Goal: Transaction & Acquisition: Purchase product/service

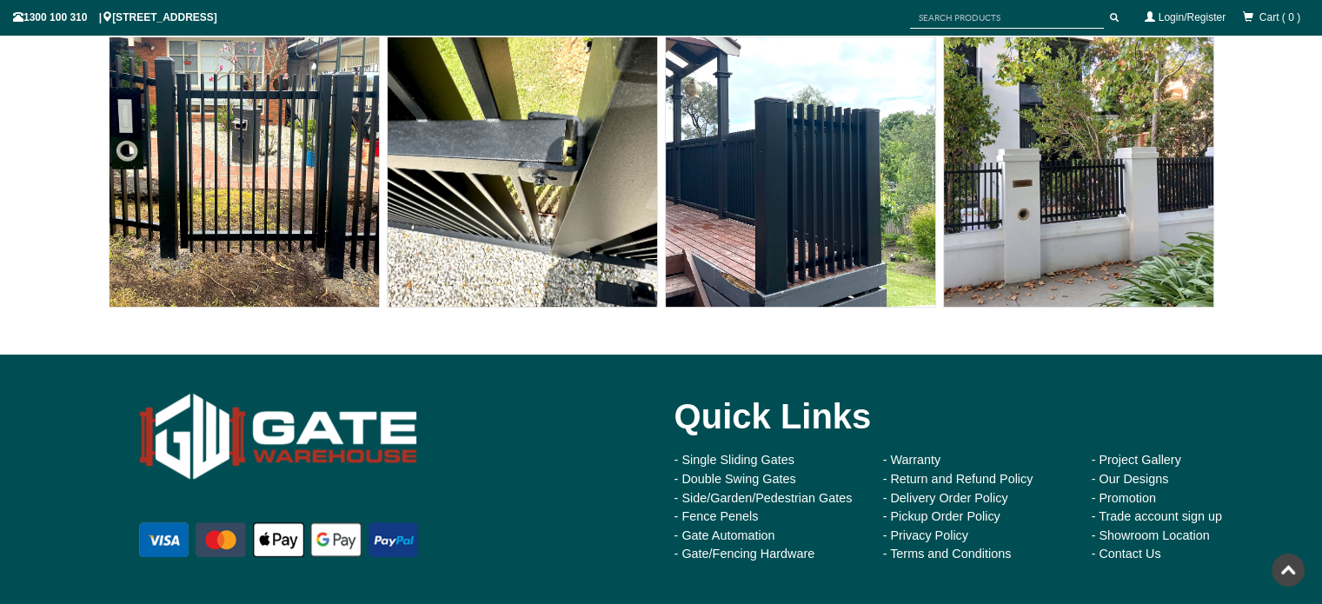
scroll to position [16338, 0]
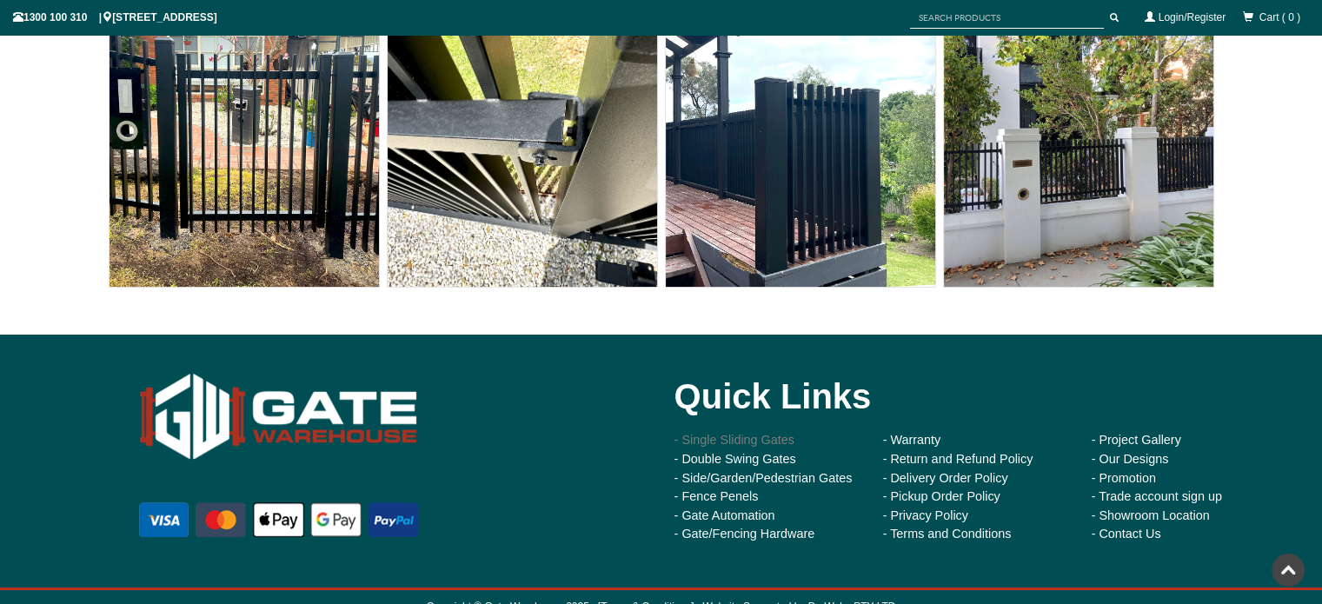
click at [732, 440] on link "- Single Sliding Gates" at bounding box center [734, 439] width 120 height 14
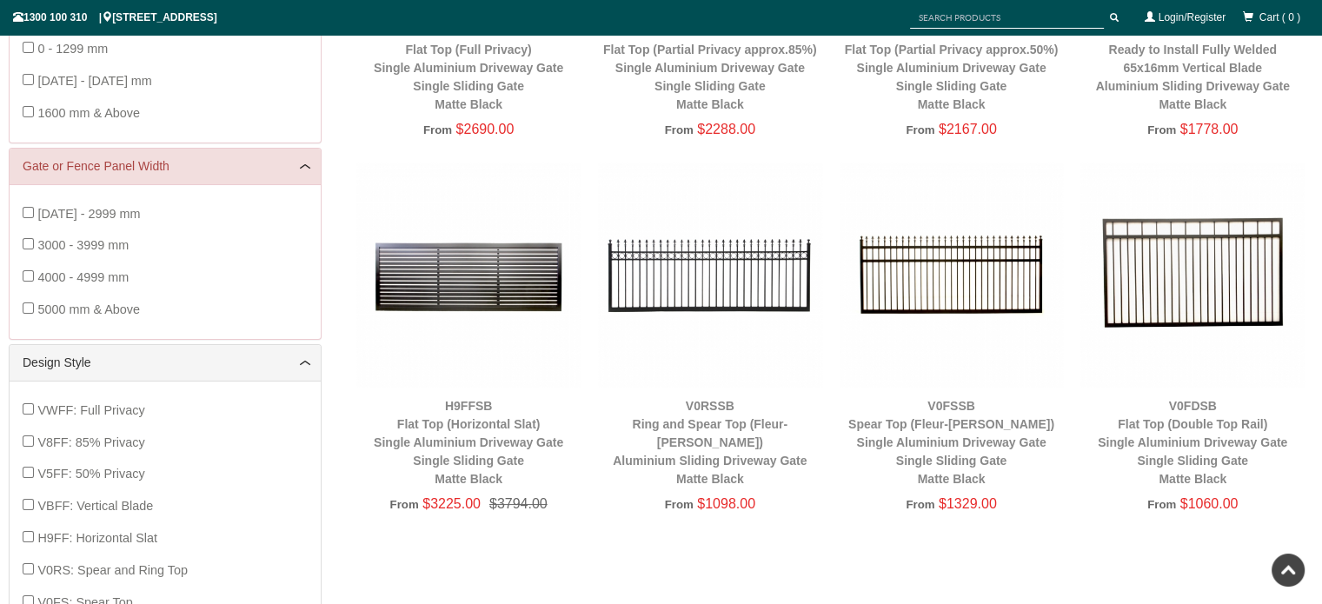
scroll to position [524, 0]
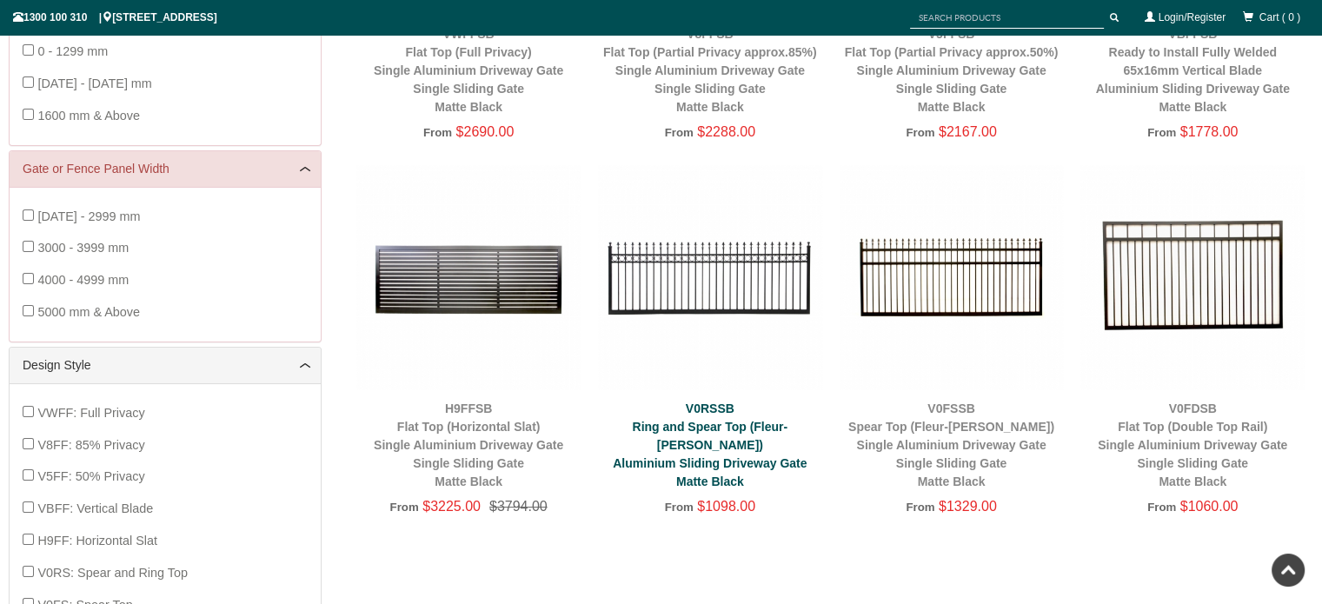
click at [683, 442] on link "V0RSSB Ring and Spear Top (Fleur-de-lis) Aluminium Sliding Driveway Gate Matte …" at bounding box center [710, 444] width 194 height 87
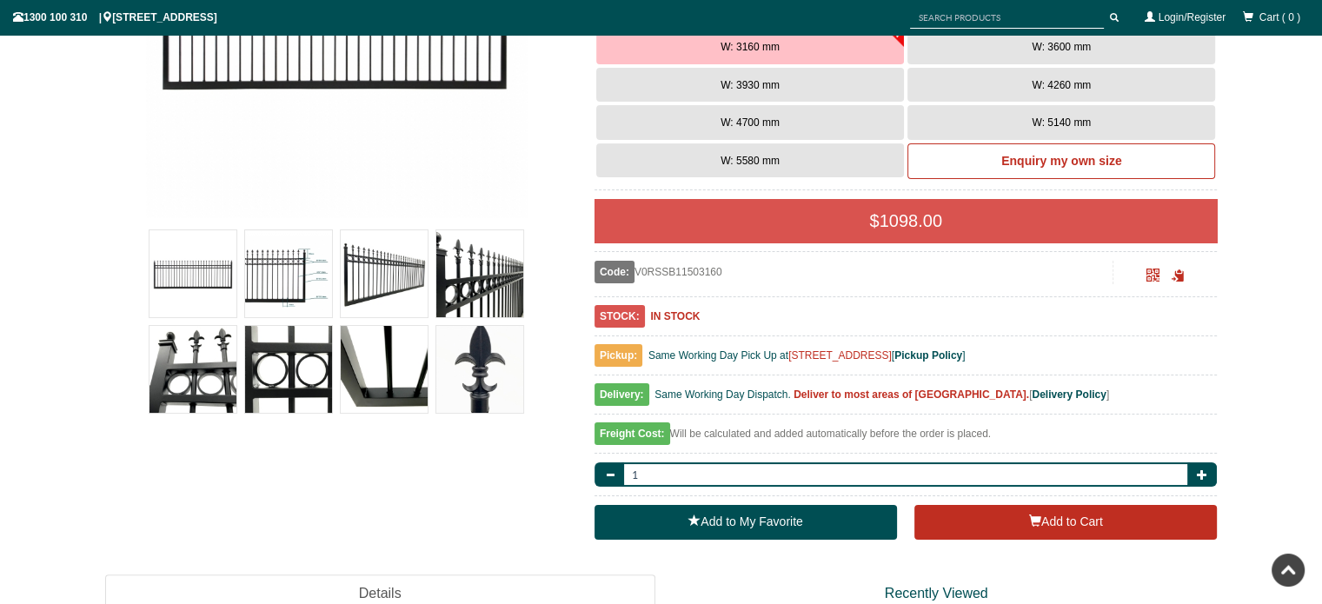
scroll to position [453, 0]
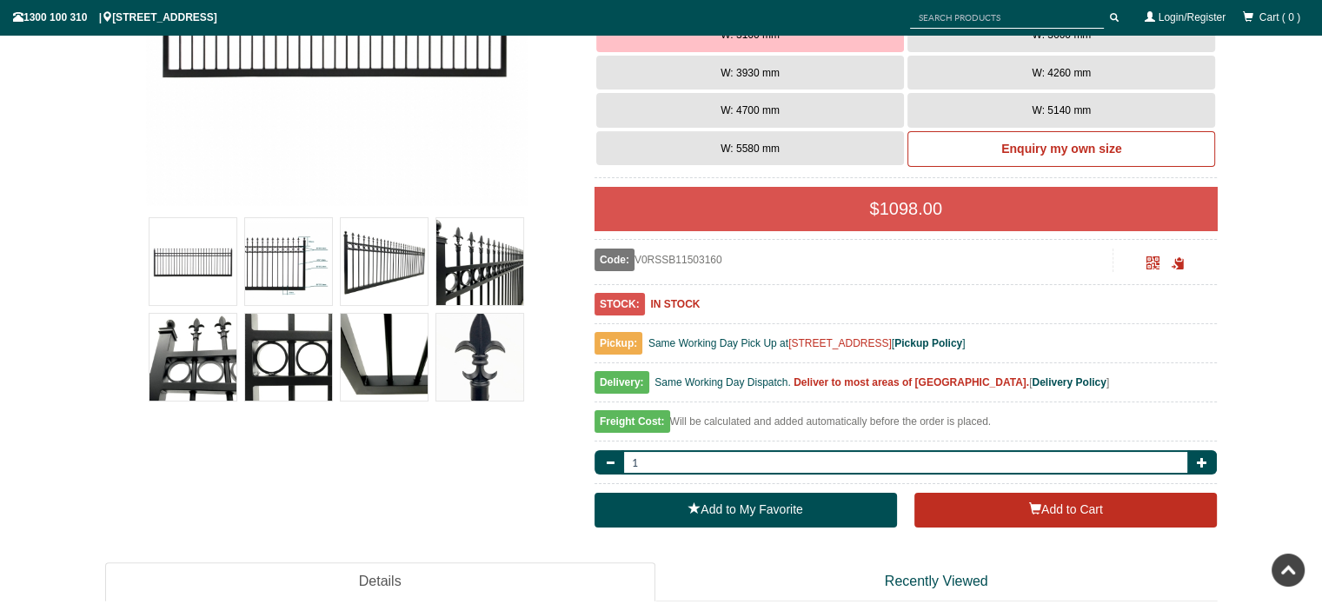
click at [741, 143] on span "W: 5580 mm" at bounding box center [749, 149] width 59 height 12
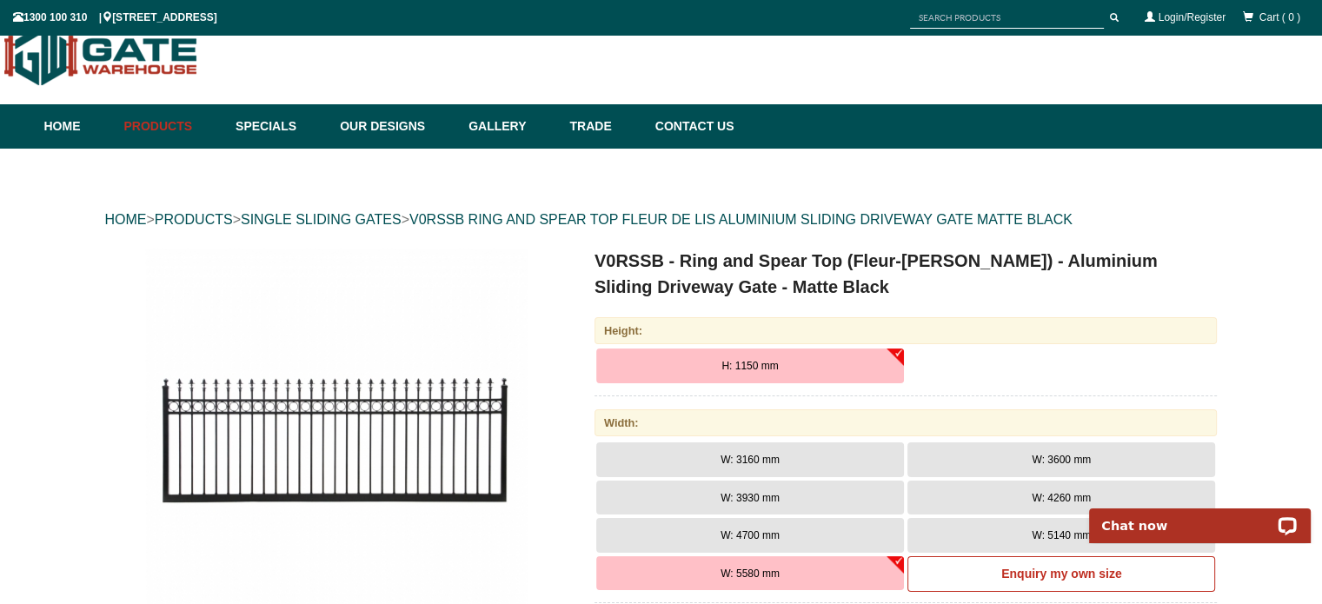
scroll to position [0, 0]
